Goal: Find specific page/section

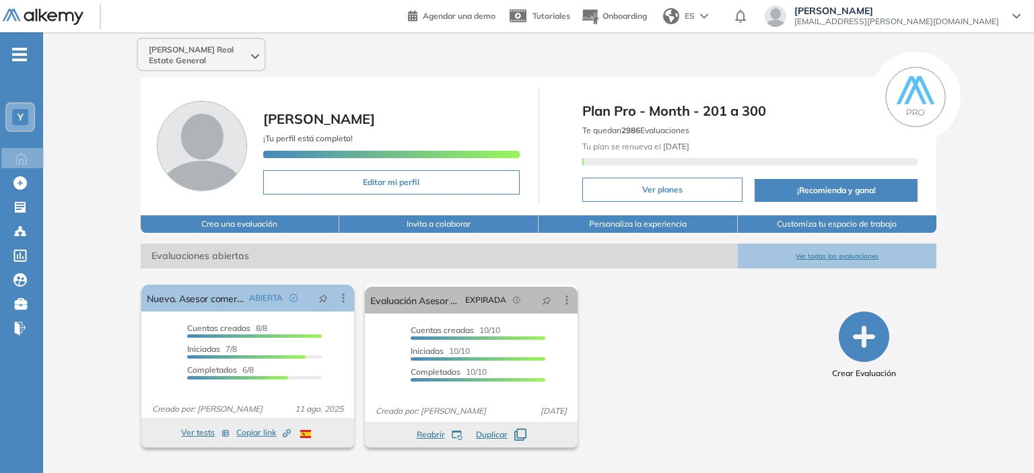
click at [22, 67] on ul "Y Home Home Crear Evaluación Crear Evaluación Evaluaciones Evaluaciones Candida…" at bounding box center [21, 197] width 43 height 286
click at [19, 59] on span "-" at bounding box center [19, 53] width 15 height 11
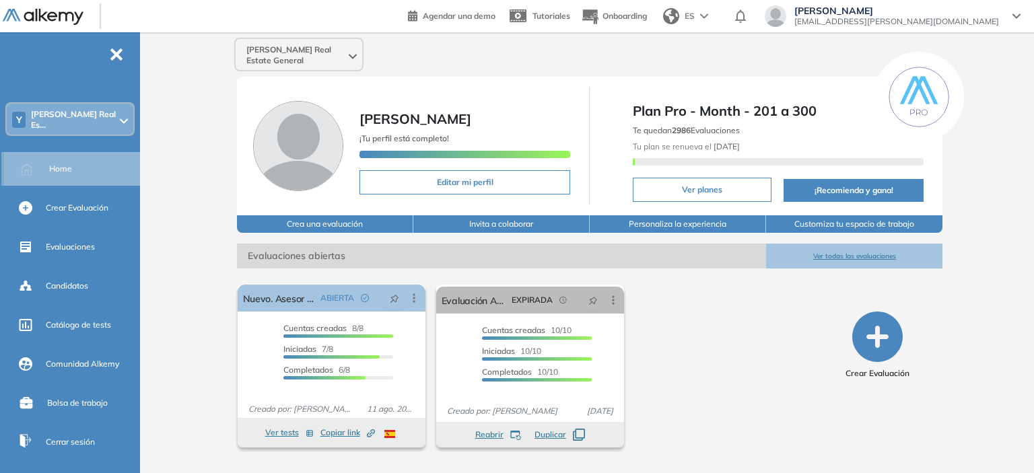
click at [67, 164] on span "Home" at bounding box center [60, 169] width 23 height 12
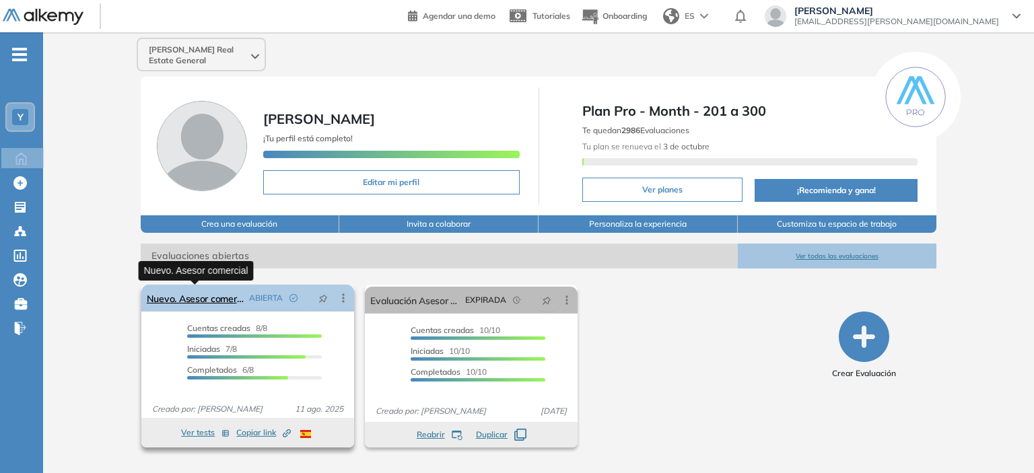
click at [237, 300] on link "Nuevo. Asesor comercial" at bounding box center [195, 298] width 97 height 27
